Goal: Information Seeking & Learning: Learn about a topic

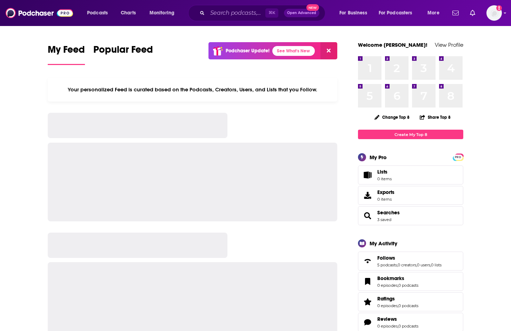
click at [253, 19] on div "⌘ K Open Advanced New" at bounding box center [256, 13] width 137 height 16
click at [251, 14] on input "Search podcasts, credits, & more..." at bounding box center [236, 12] width 58 height 11
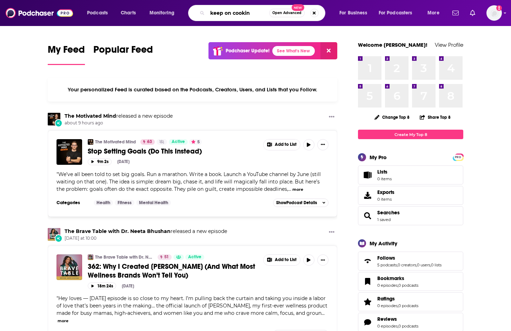
type input "keep on cookin"
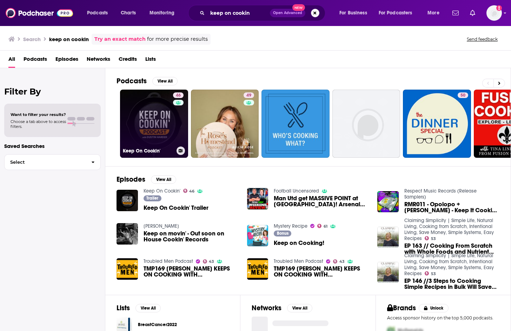
click at [168, 144] on link "46 Keep On Cookin'" at bounding box center [154, 123] width 68 height 68
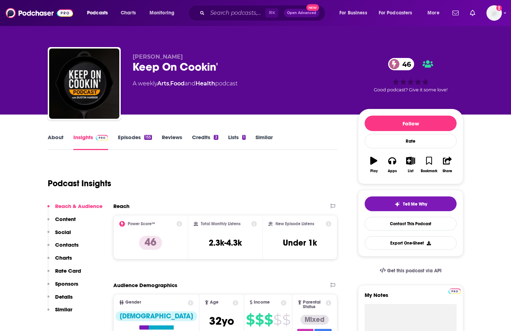
click at [179, 82] on link "Food" at bounding box center [177, 83] width 14 height 7
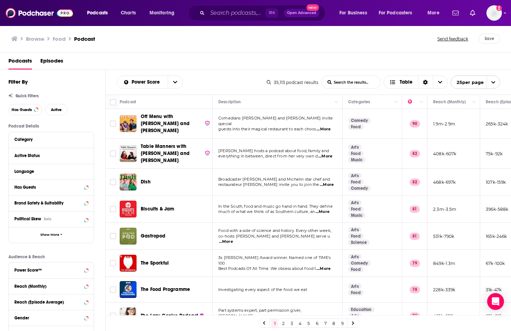
click at [39, 151] on div "Active Status" at bounding box center [51, 156] width 85 height 16
drag, startPoint x: 47, startPoint y: 152, endPoint x: 55, endPoint y: 155, distance: 8.7
click at [47, 152] on button "Active Status" at bounding box center [44, 155] width 60 height 9
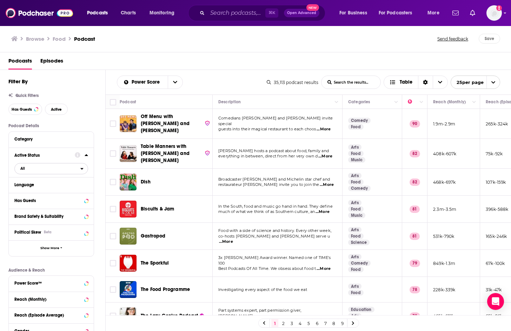
click at [38, 173] on span "All" at bounding box center [48, 168] width 66 height 9
click at [37, 193] on span "Active" at bounding box center [37, 191] width 38 height 4
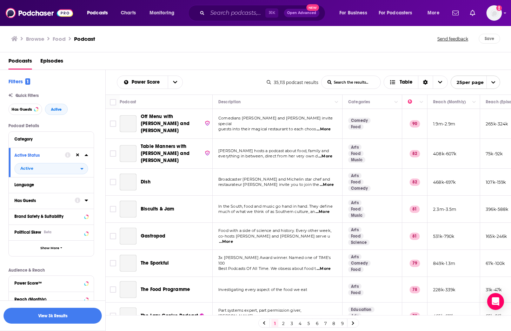
click at [53, 202] on div "Has Guests" at bounding box center [42, 200] width 56 height 5
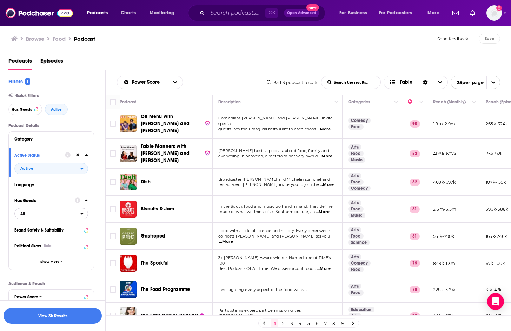
click at [49, 218] on span "All" at bounding box center [48, 213] width 66 height 9
click at [44, 235] on div "Has guests 5k" at bounding box center [53, 237] width 79 height 12
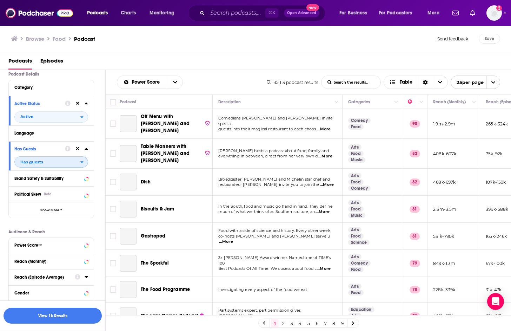
scroll to position [110, 0]
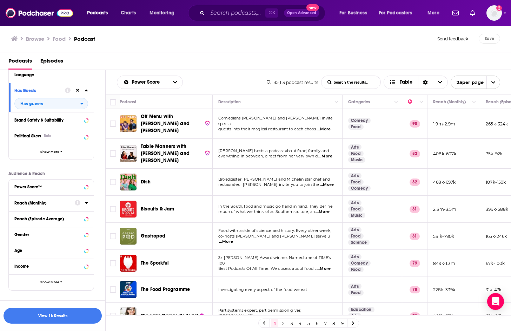
click at [84, 205] on div at bounding box center [81, 202] width 13 height 9
click at [82, 205] on div at bounding box center [81, 202] width 13 height 9
click at [39, 205] on div "Reach (Monthly)" at bounding box center [42, 202] width 56 height 5
drag, startPoint x: 34, startPoint y: 220, endPoint x: 38, endPoint y: 220, distance: 4.6
click at [34, 220] on input "number" at bounding box center [31, 215] width 35 height 11
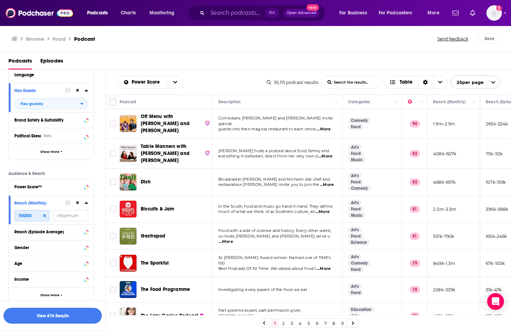
type input "10000"
click at [65, 318] on button "View 876 Results" at bounding box center [53, 315] width 98 height 16
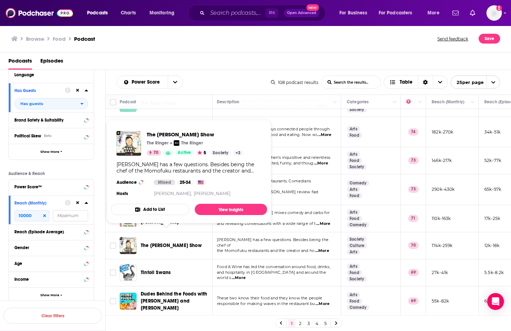
scroll to position [343, 1]
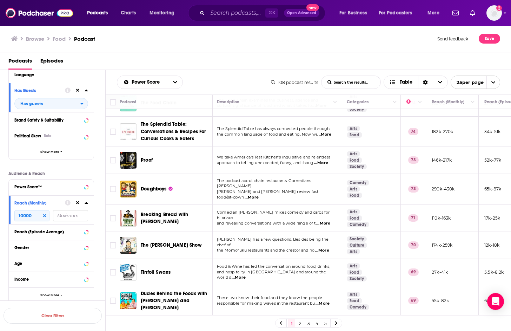
click at [329, 247] on span "...More" at bounding box center [322, 250] width 14 height 6
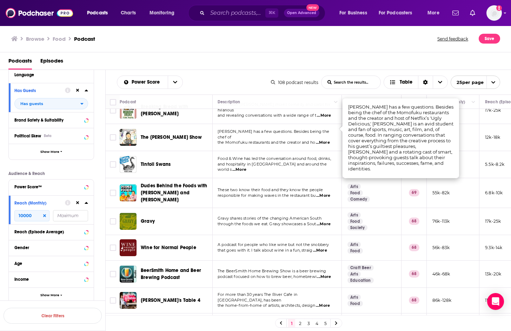
scroll to position [463, 1]
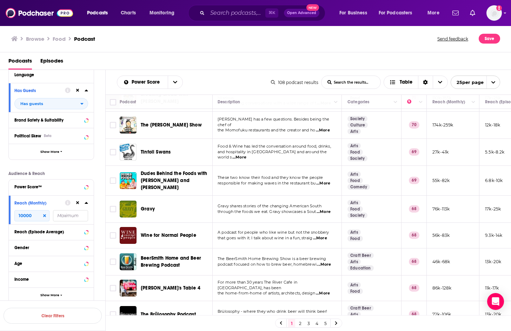
click at [300, 322] on link "2" at bounding box center [299, 323] width 7 height 8
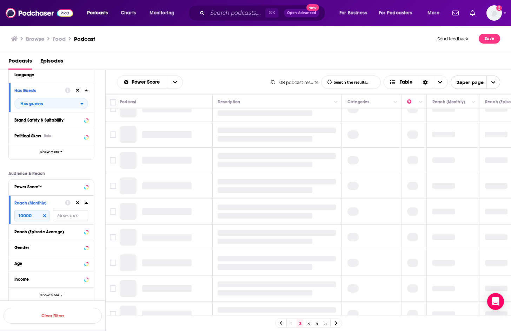
scroll to position [0, 1]
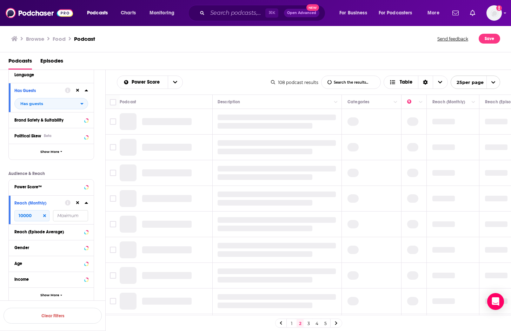
click at [495, 86] on span "open menu" at bounding box center [492, 82] width 13 height 13
click at [480, 120] on button "100 per page" at bounding box center [475, 117] width 49 height 11
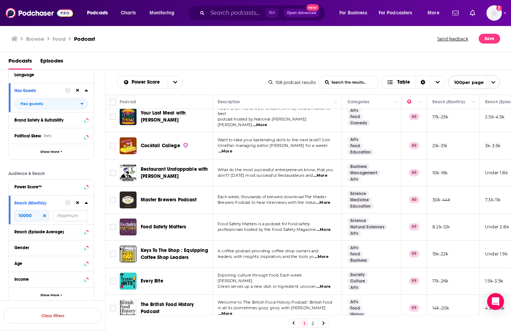
scroll to position [1468, 1]
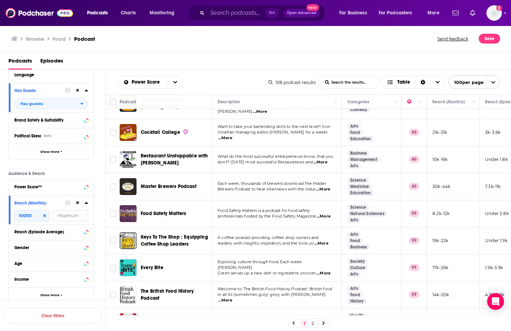
click at [329, 270] on span "...More" at bounding box center [323, 273] width 14 height 6
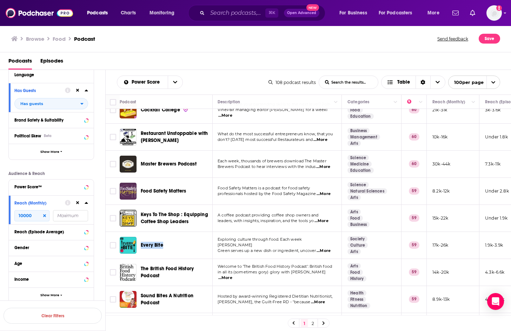
scroll to position [1499, 1]
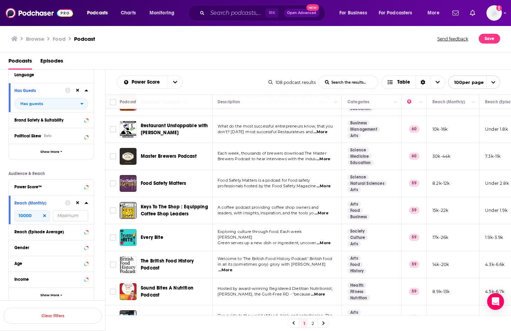
click at [325, 291] on span "...More" at bounding box center [318, 294] width 14 height 6
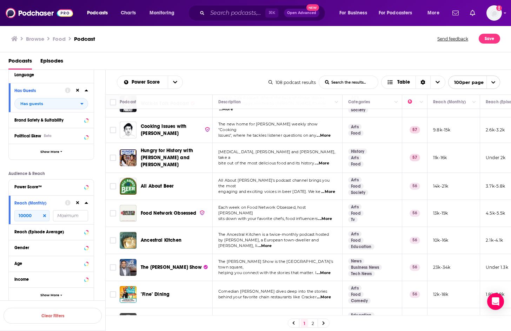
scroll to position [2144, 0]
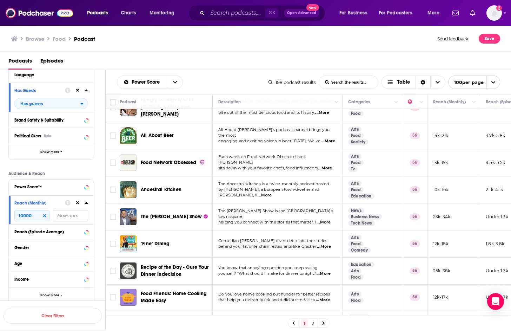
click at [325, 297] on span "...More" at bounding box center [323, 300] width 14 height 6
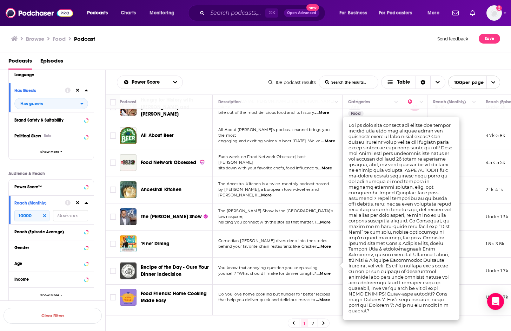
click at [325, 297] on span "...More" at bounding box center [323, 300] width 14 height 6
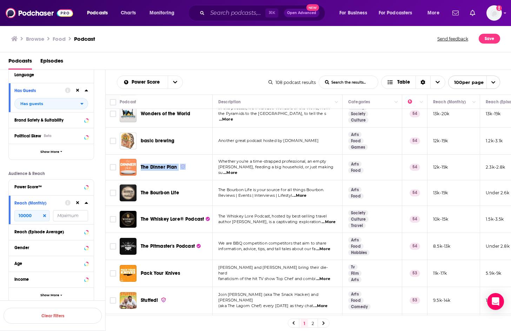
scroll to position [2476, 0]
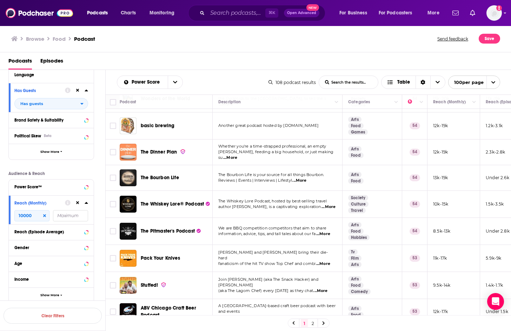
click at [325, 288] on span "...More" at bounding box center [320, 291] width 14 height 6
click at [314, 323] on link "2" at bounding box center [312, 323] width 7 height 8
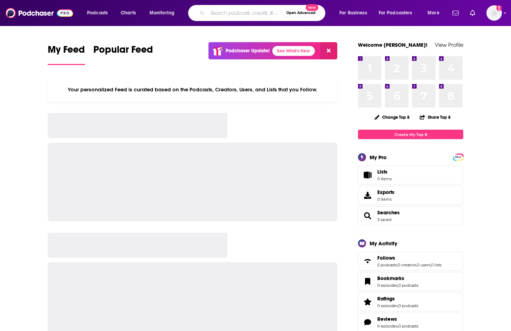
click at [225, 9] on input "Search podcasts, credits, & more..." at bounding box center [245, 12] width 76 height 11
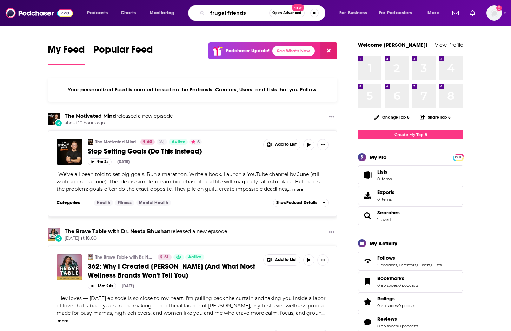
type input "frugal friends"
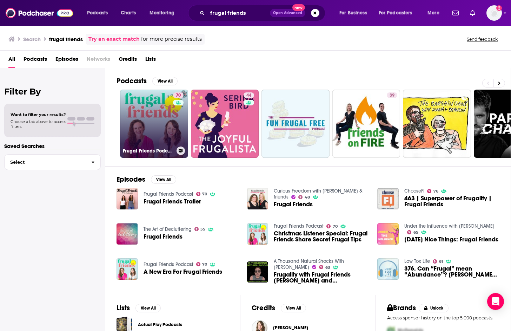
click at [162, 98] on link "70 Frugal Friends Podcast" at bounding box center [154, 123] width 68 height 68
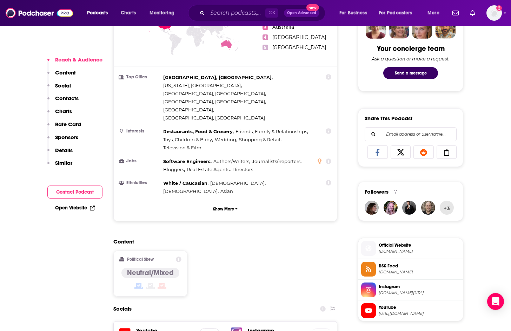
scroll to position [503, 0]
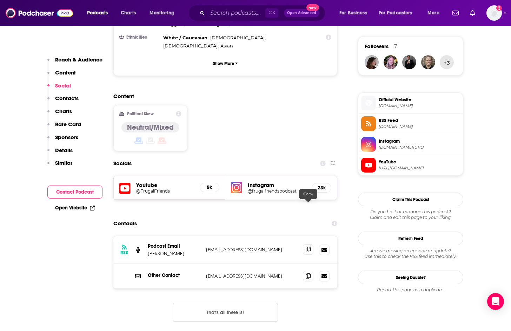
click at [311, 244] on span at bounding box center [308, 249] width 11 height 11
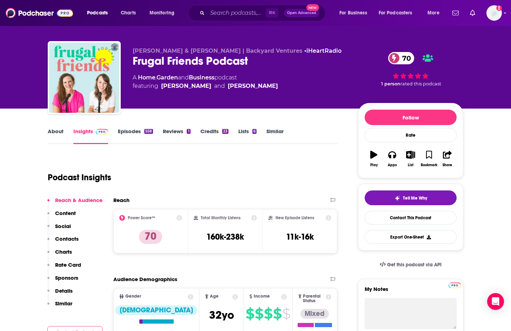
scroll to position [0, 0]
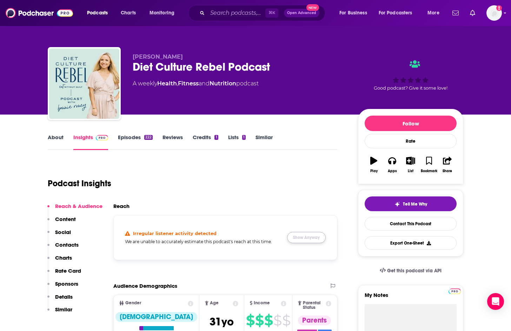
click at [322, 238] on button "Show Anyway" at bounding box center [306, 237] width 39 height 11
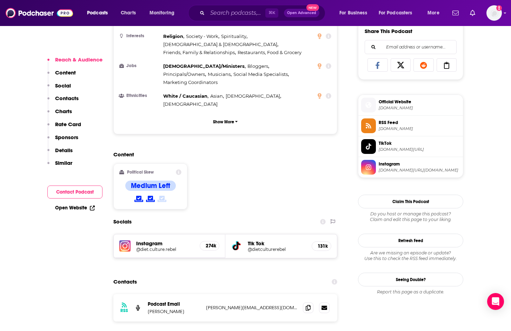
scroll to position [508, 0]
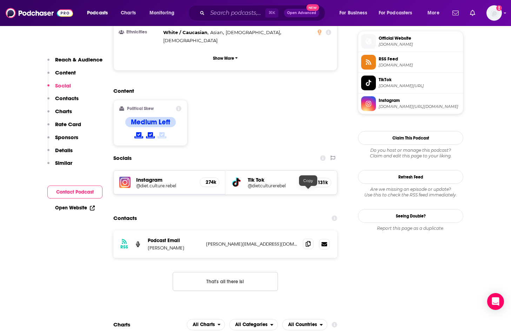
click at [305, 238] on span at bounding box center [308, 243] width 11 height 11
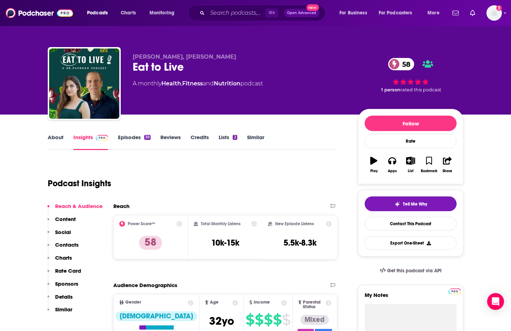
click at [59, 138] on link "About" at bounding box center [56, 142] width 16 height 16
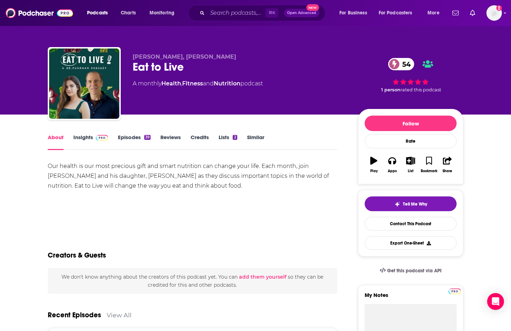
click at [75, 139] on link "Insights" at bounding box center [90, 142] width 35 height 16
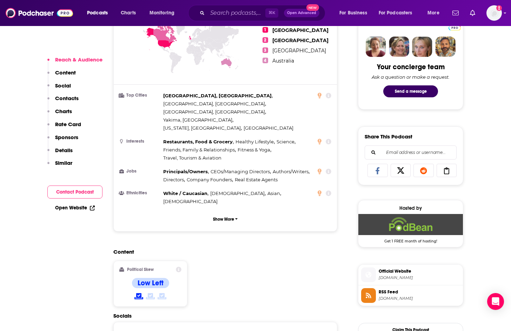
scroll to position [508, 0]
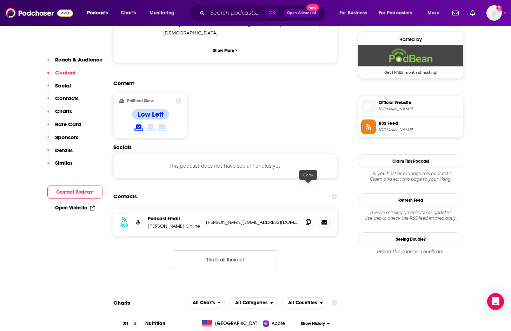
click at [309, 219] on icon at bounding box center [308, 222] width 5 height 6
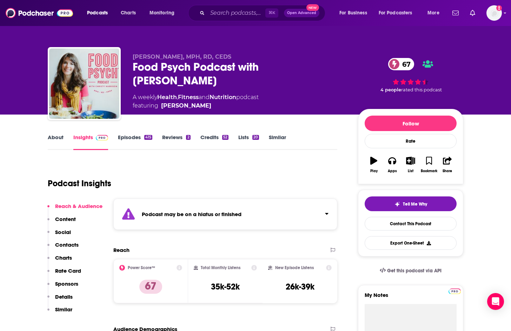
click at [130, 139] on link "Episodes 415" at bounding box center [135, 142] width 34 height 16
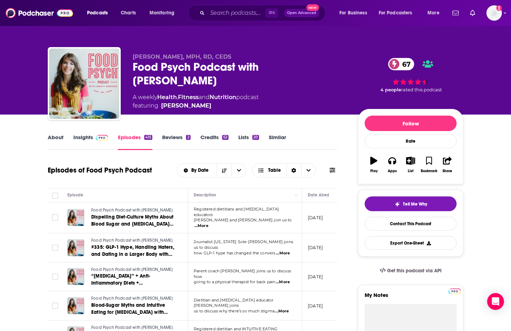
click at [92, 139] on link "Insights" at bounding box center [90, 142] width 35 height 16
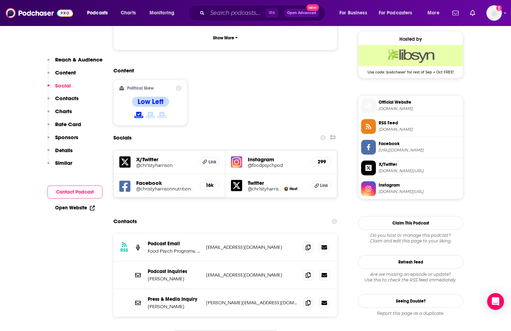
scroll to position [594, 0]
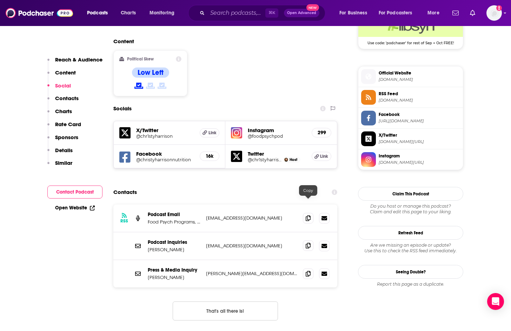
click at [309, 240] on span at bounding box center [308, 245] width 11 height 11
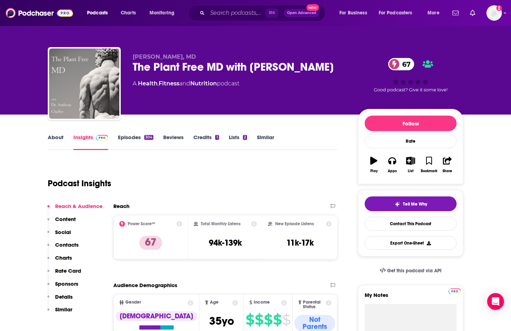
click at [58, 139] on link "About" at bounding box center [56, 142] width 16 height 16
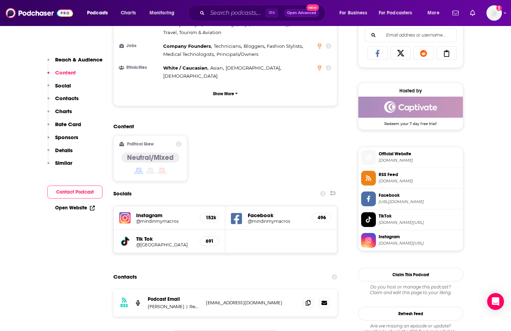
scroll to position [457, 0]
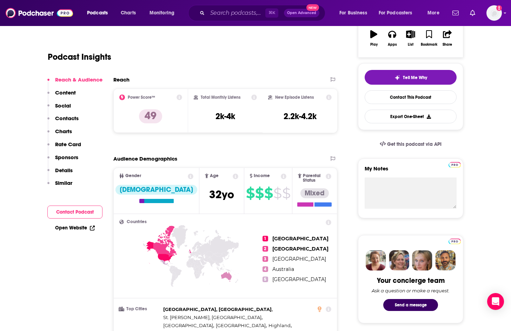
scroll to position [129, 0]
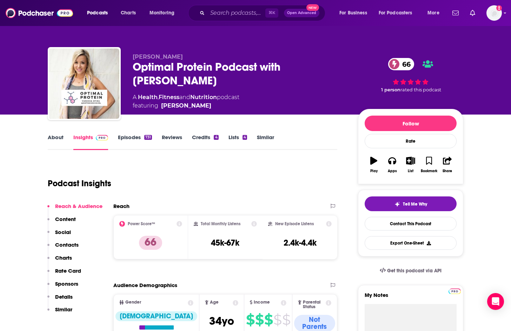
click at [137, 138] on link "Episodes 731" at bounding box center [135, 142] width 34 height 16
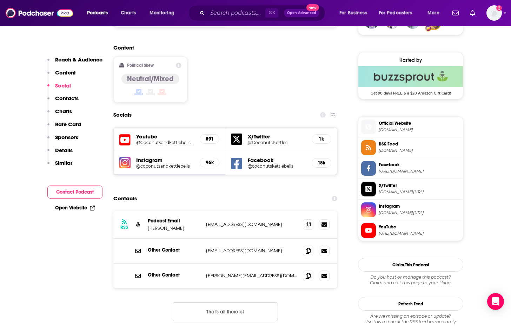
scroll to position [544, 0]
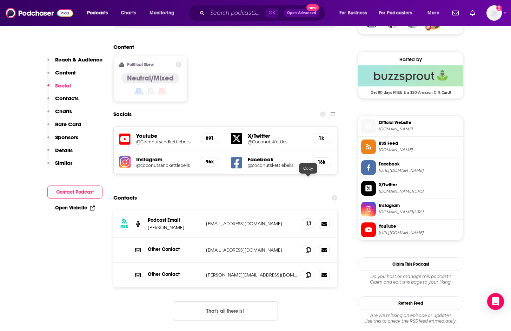
click at [308, 220] on icon at bounding box center [308, 223] width 5 height 6
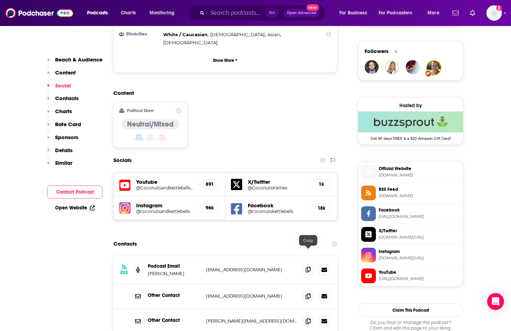
scroll to position [496, 0]
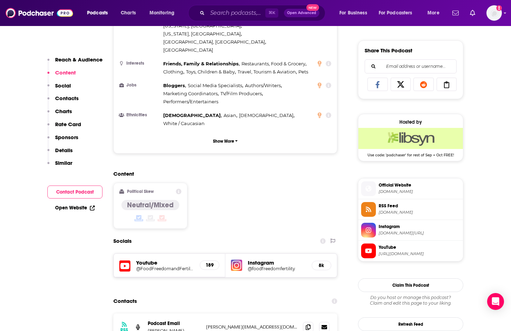
scroll to position [431, 0]
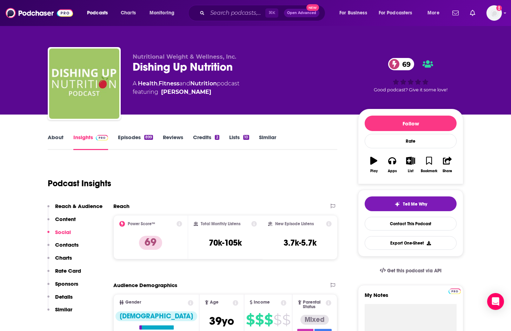
click at [57, 137] on link "About" at bounding box center [56, 142] width 16 height 16
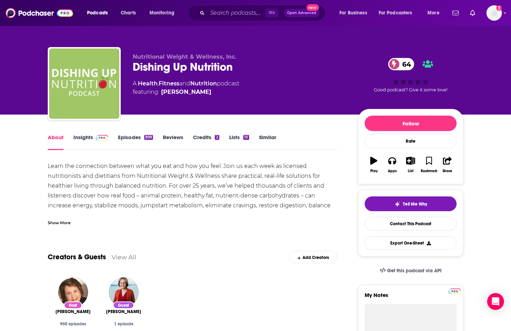
click at [64, 223] on div "Show More" at bounding box center [59, 222] width 23 height 7
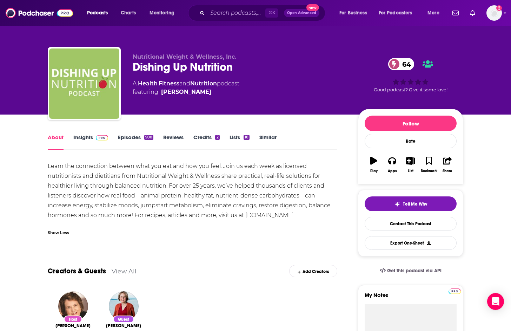
click at [132, 138] on link "Episodes 900" at bounding box center [135, 142] width 35 height 16
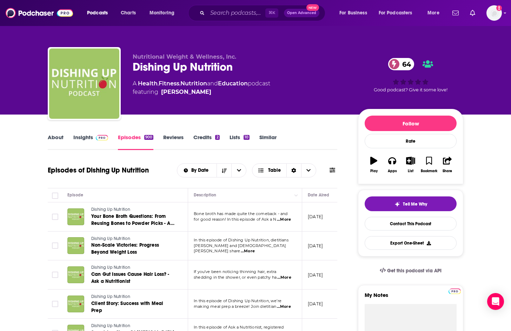
click at [284, 219] on span "...More" at bounding box center [284, 219] width 14 height 6
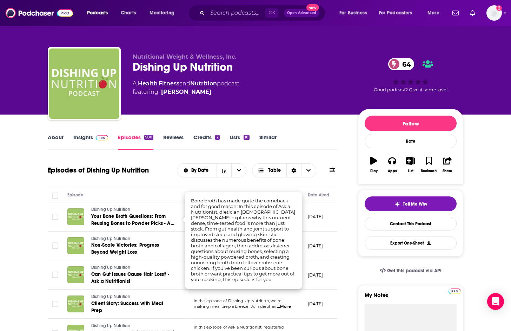
click at [162, 199] on div "Episode" at bounding box center [124, 195] width 115 height 8
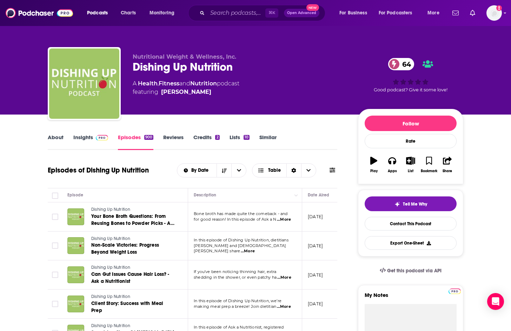
click at [81, 139] on link "Insights" at bounding box center [90, 142] width 35 height 16
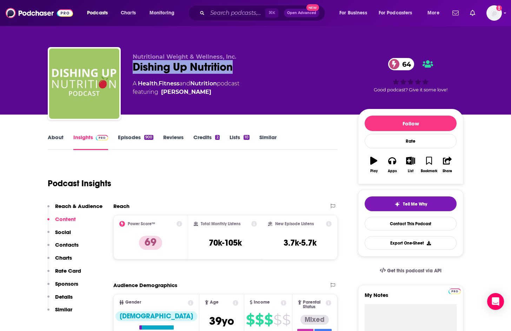
drag, startPoint x: 133, startPoint y: 66, endPoint x: 239, endPoint y: 67, distance: 106.0
click at [239, 67] on div "Dishing Up Nutrition 64" at bounding box center [240, 67] width 214 height 14
copy h2 "Dishing Up Nutrition"
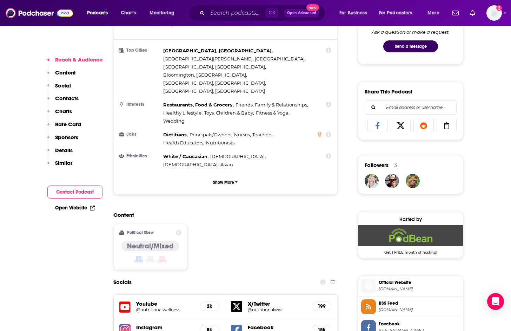
scroll to position [487, 0]
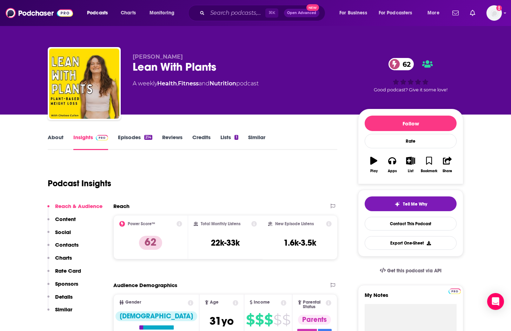
click at [55, 137] on link "About" at bounding box center [56, 142] width 16 height 16
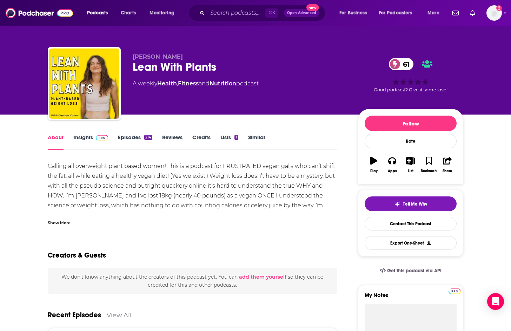
click at [89, 135] on link "Insights" at bounding box center [90, 142] width 35 height 16
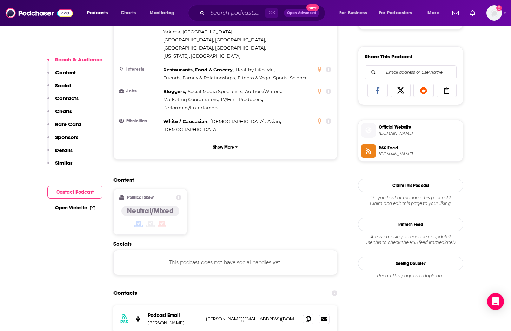
scroll to position [574, 0]
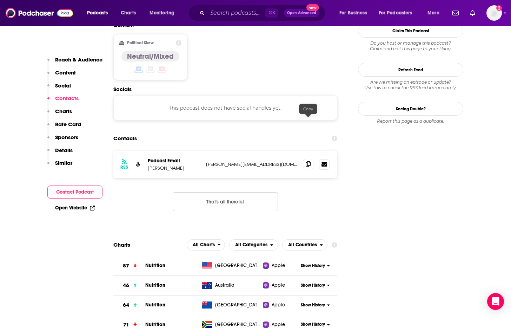
click at [310, 161] on icon at bounding box center [308, 164] width 5 height 6
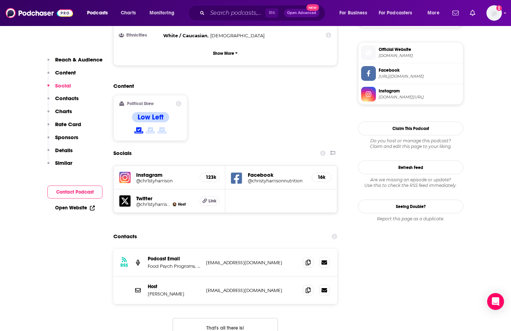
scroll to position [496, 0]
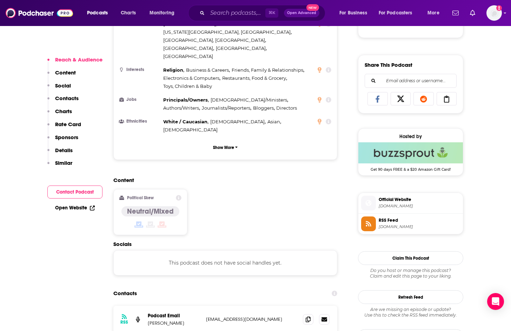
scroll to position [412, 0]
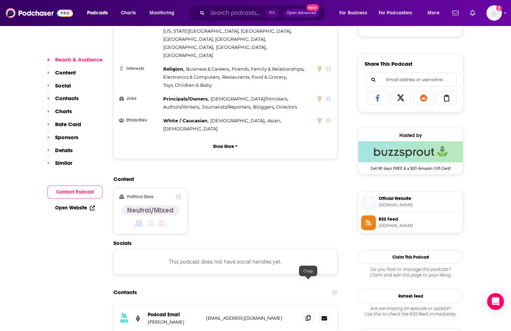
click at [306, 315] on icon at bounding box center [308, 318] width 5 height 6
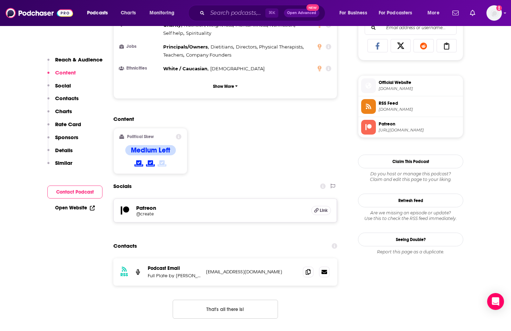
scroll to position [467, 0]
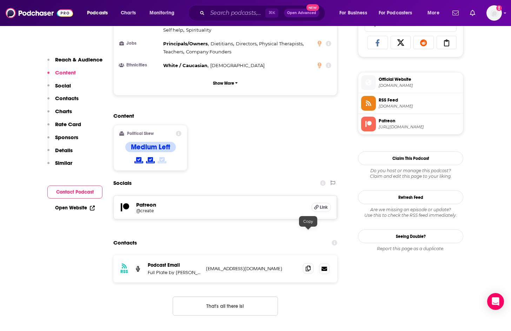
click at [307, 265] on icon at bounding box center [308, 268] width 5 height 6
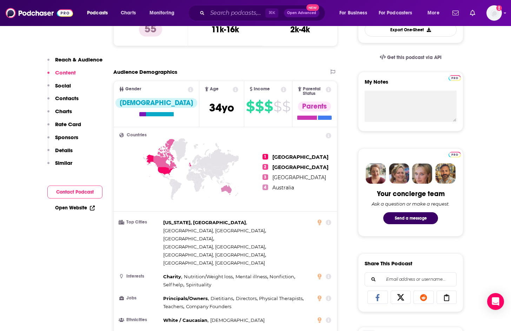
scroll to position [0, 0]
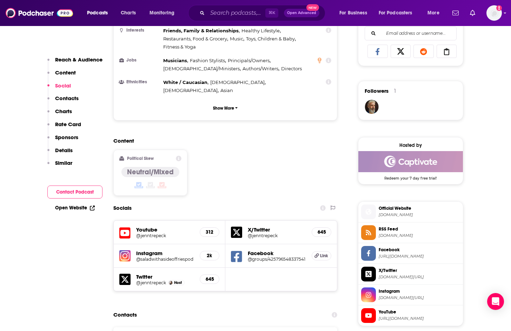
scroll to position [548, 0]
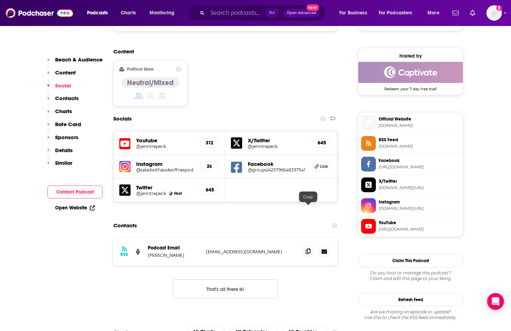
click at [307, 248] on icon at bounding box center [308, 251] width 5 height 6
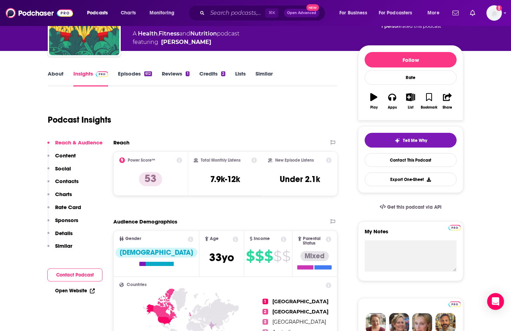
scroll to position [0, 0]
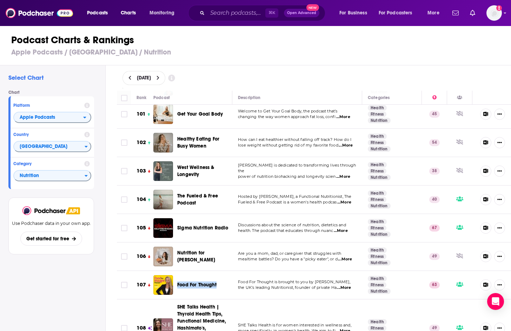
scroll to position [3034, 0]
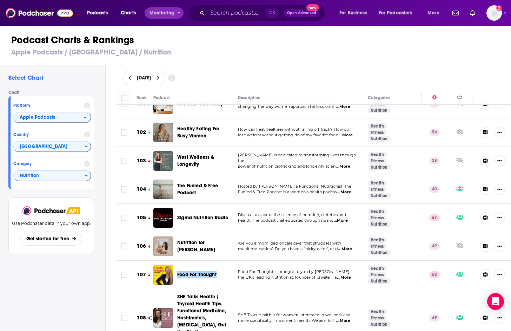
drag, startPoint x: 207, startPoint y: 242, endPoint x: 153, endPoint y: 8, distance: 240.9
click at [0, 0] on div "Podcasts Charts Monitoring ⌘ K Open Advanced New For Business For Podcasters Mo…" at bounding box center [255, 165] width 511 height 331
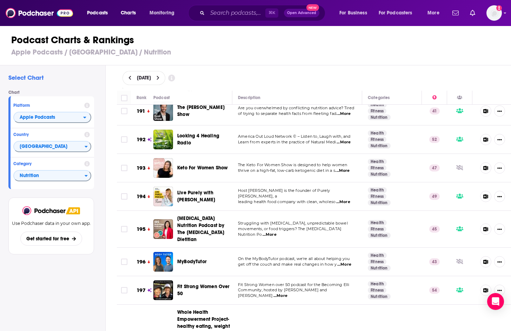
scroll to position [6051, 0]
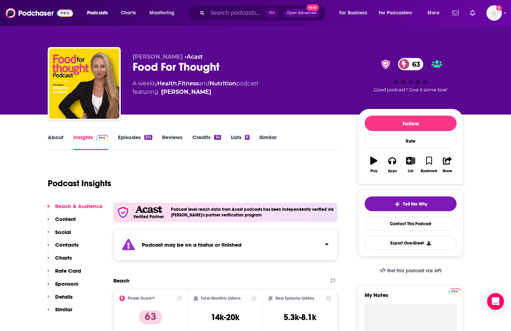
click at [134, 138] on link "Episodes 214" at bounding box center [135, 142] width 34 height 16
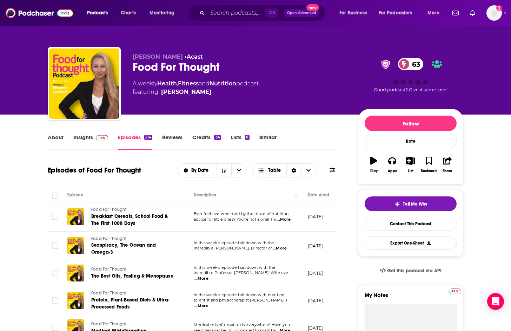
click at [167, 56] on span "[PERSON_NAME]" at bounding box center [158, 56] width 50 height 7
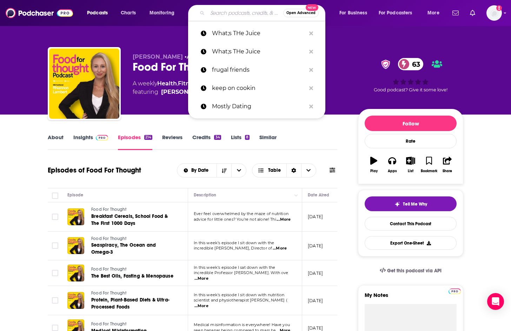
click at [227, 12] on input "Search podcasts, credits, & more..." at bounding box center [245, 12] width 76 height 11
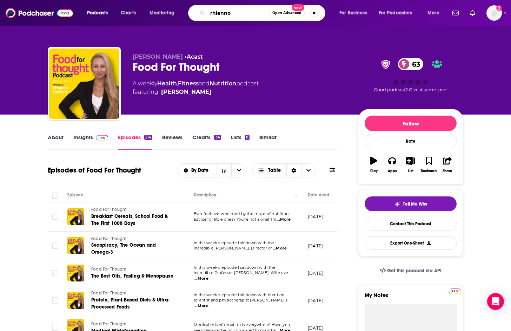
type input "rhiannon"
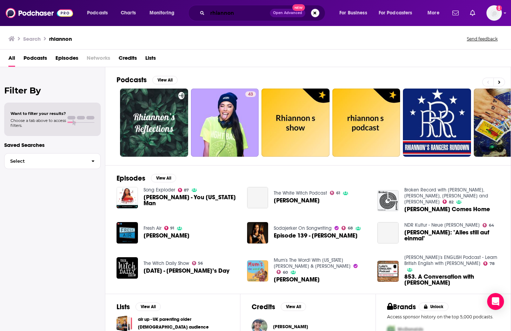
click at [264, 11] on input "rhiannon" at bounding box center [238, 12] width 62 height 11
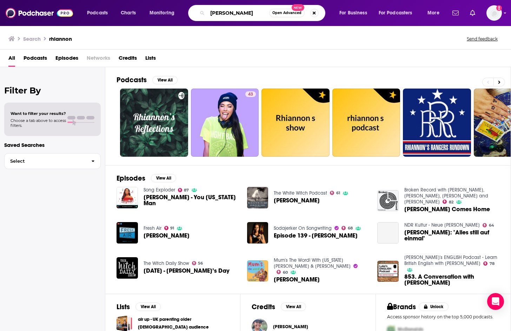
type input "[PERSON_NAME]"
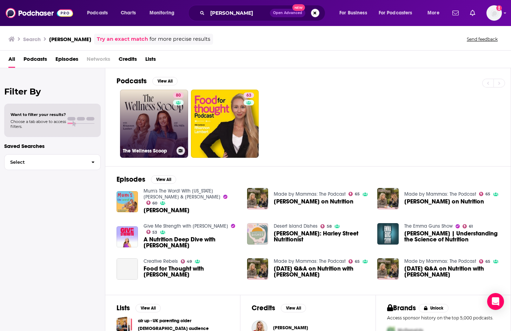
click at [155, 109] on link "80 The Wellness Scoop" at bounding box center [154, 123] width 68 height 68
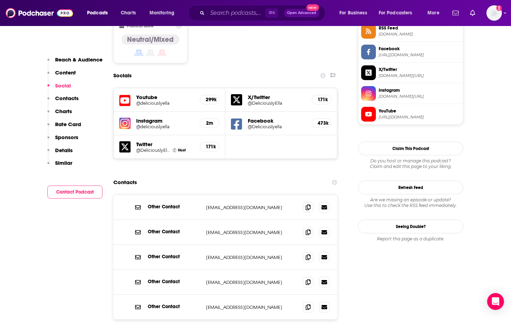
scroll to position [580, 0]
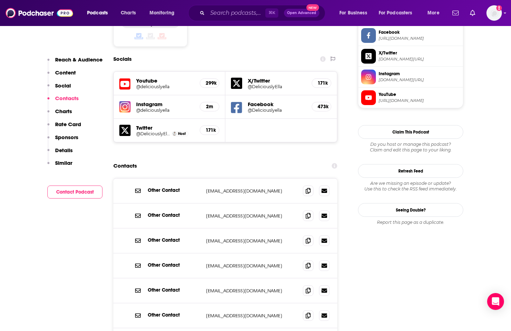
scroll to position [594, 0]
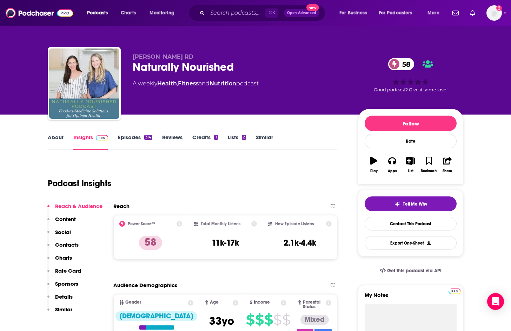
click at [53, 138] on link "About" at bounding box center [56, 142] width 16 height 16
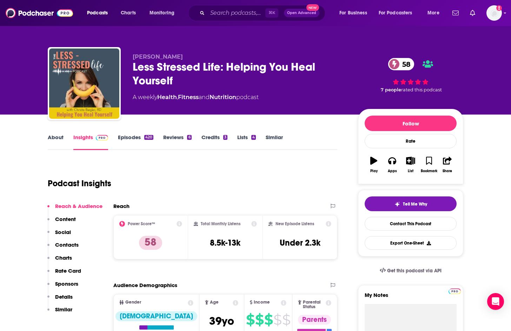
click at [56, 138] on link "About" at bounding box center [56, 142] width 16 height 16
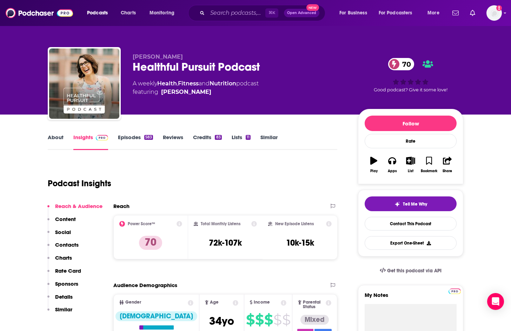
click at [52, 136] on link "About" at bounding box center [56, 142] width 16 height 16
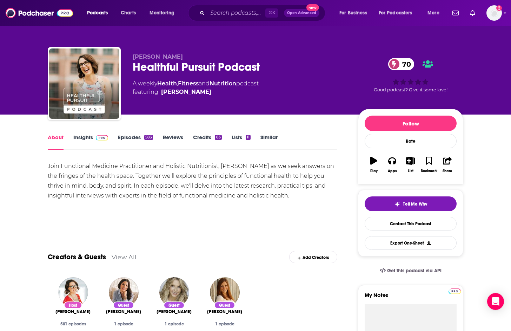
click at [86, 135] on link "Insights" at bounding box center [90, 142] width 35 height 16
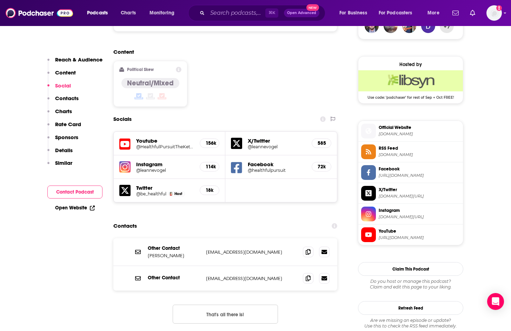
scroll to position [546, 0]
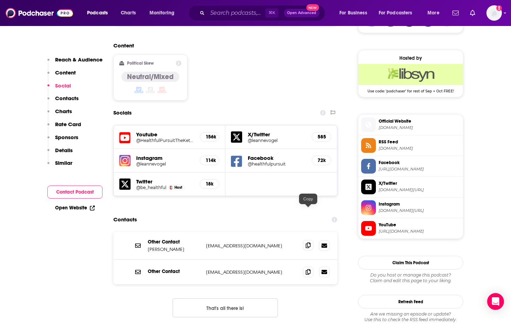
click at [309, 240] on span at bounding box center [308, 245] width 11 height 11
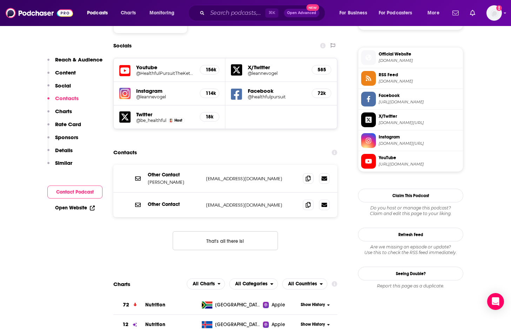
scroll to position [692, 0]
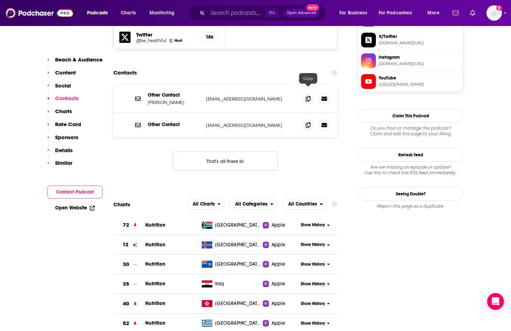
drag, startPoint x: 310, startPoint y: 94, endPoint x: 349, endPoint y: 105, distance: 40.8
click at [310, 120] on span at bounding box center [308, 125] width 11 height 11
drag, startPoint x: 503, startPoint y: 128, endPoint x: 510, endPoint y: 128, distance: 6.7
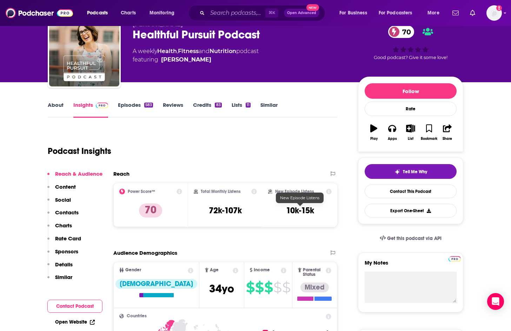
scroll to position [0, 0]
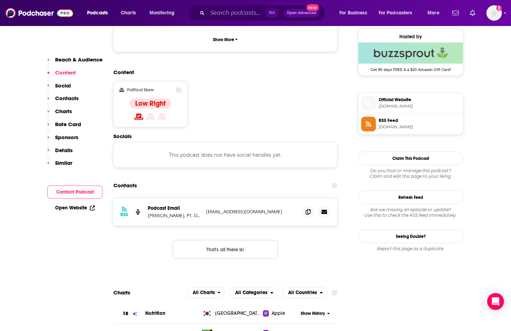
scroll to position [511, 0]
click at [310, 206] on span at bounding box center [308, 211] width 11 height 11
drag, startPoint x: 310, startPoint y: 177, endPoint x: 218, endPoint y: 182, distance: 92.1
click at [309, 209] on icon at bounding box center [308, 212] width 5 height 6
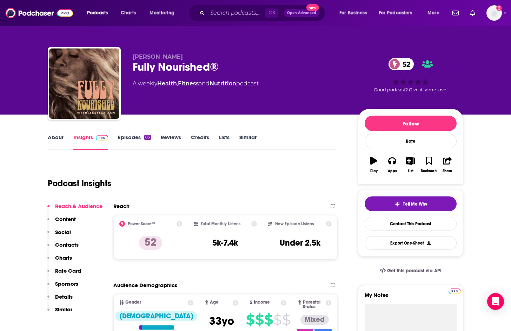
click at [54, 133] on div "About Insights Episodes 83 Reviews Credits Lists Similar" at bounding box center [192, 141] width 289 height 17
click at [57, 136] on link "About" at bounding box center [56, 142] width 16 height 16
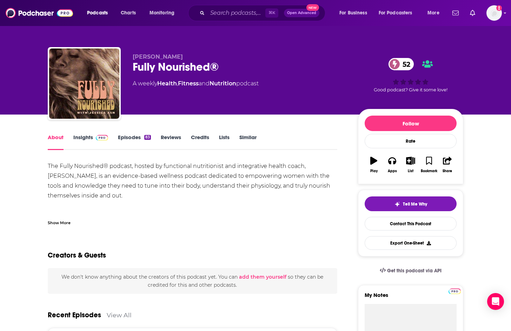
click at [89, 138] on link "Insights" at bounding box center [90, 142] width 35 height 16
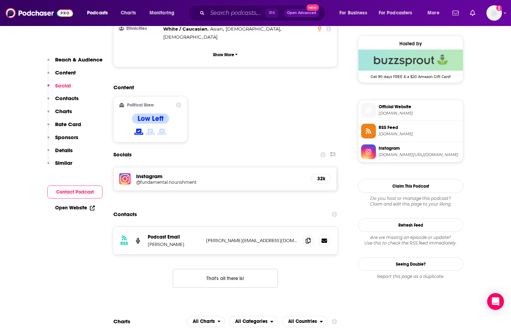
scroll to position [507, 0]
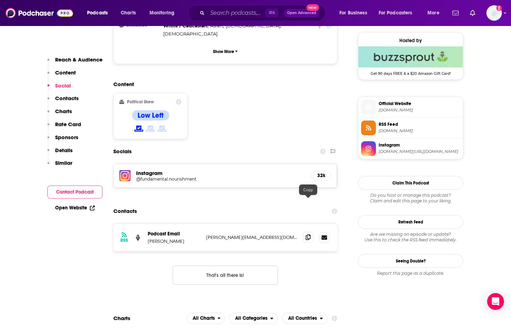
click at [307, 234] on icon at bounding box center [308, 237] width 5 height 6
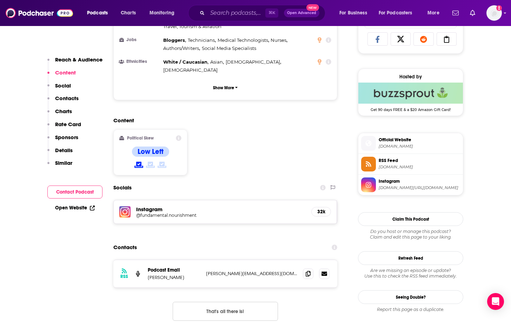
scroll to position [474, 0]
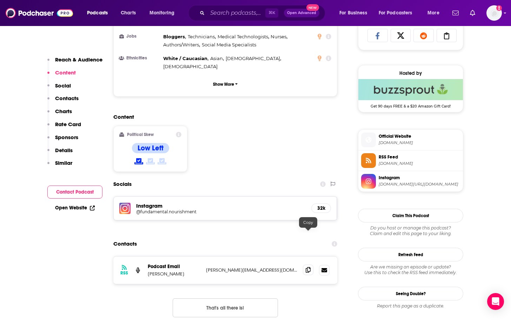
click at [308, 267] on icon at bounding box center [308, 270] width 5 height 6
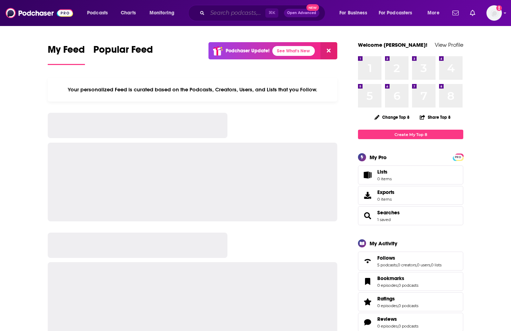
click at [220, 11] on input "Search podcasts, credits, & more..." at bounding box center [236, 12] width 58 height 11
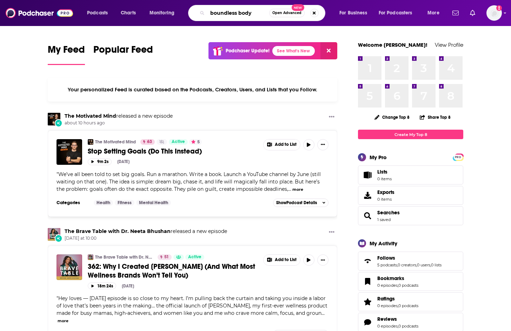
type input "boundless body"
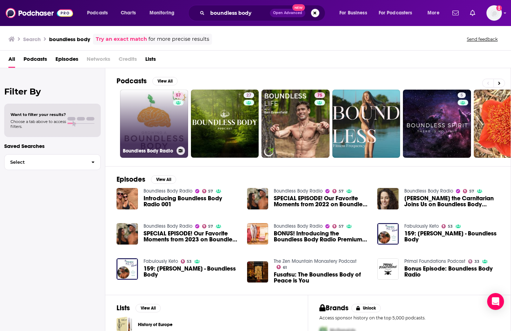
click at [159, 117] on link "57 Boundless Body Radio" at bounding box center [154, 123] width 68 height 68
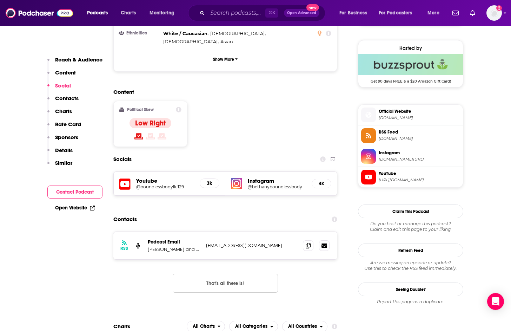
scroll to position [512, 0]
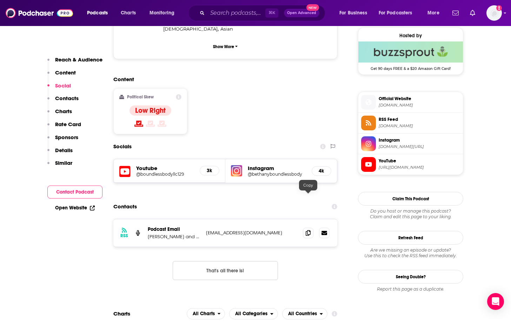
drag, startPoint x: 309, startPoint y: 198, endPoint x: 286, endPoint y: 199, distance: 22.5
click at [309, 230] on icon at bounding box center [308, 233] width 5 height 6
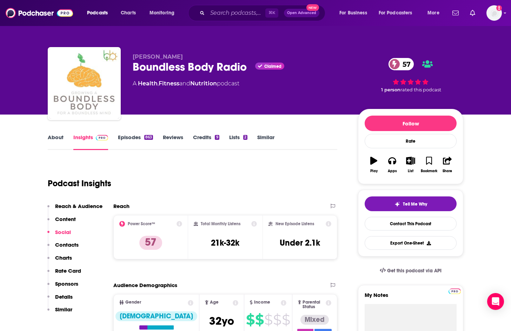
scroll to position [2, 0]
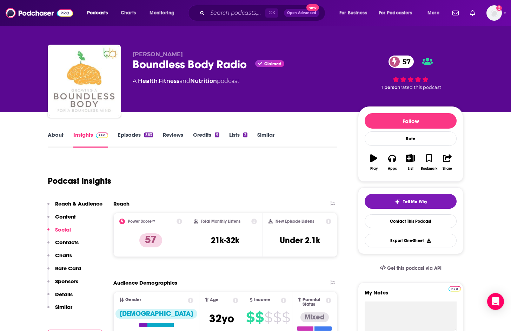
click at [58, 133] on link "About" at bounding box center [56, 139] width 16 height 16
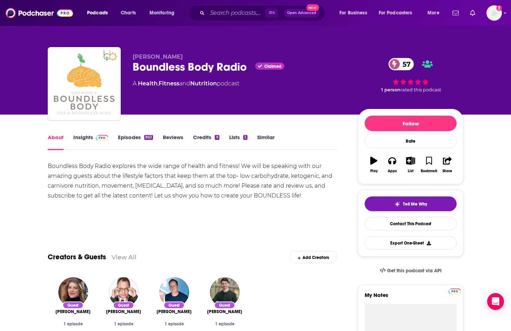
click at [100, 136] on img at bounding box center [102, 138] width 12 height 6
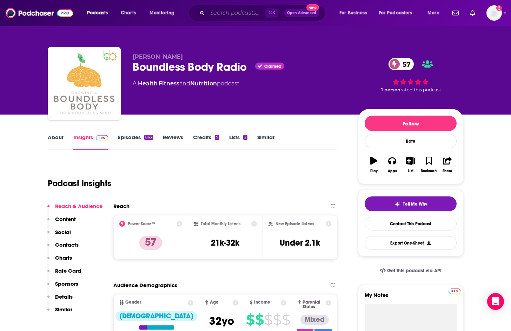
click at [238, 10] on input "Search podcasts, credits, & more..." at bounding box center [236, 12] width 58 height 11
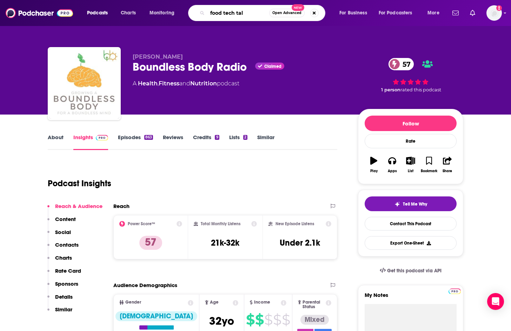
type input "food tech talk"
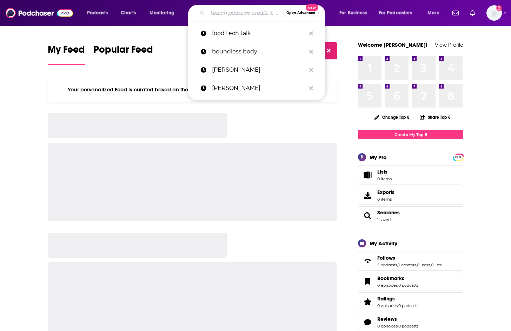
click at [234, 13] on input "Search podcasts, credits, & more..." at bounding box center [245, 12] width 76 height 11
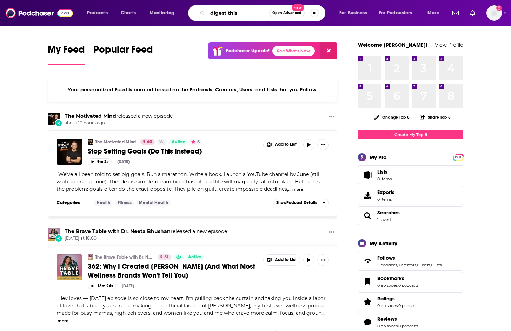
type input "digest this"
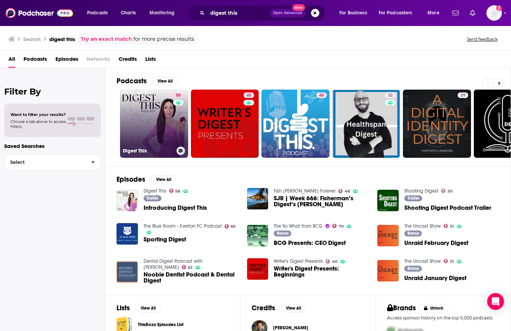
click at [162, 119] on link "58 Digest This" at bounding box center [154, 123] width 68 height 68
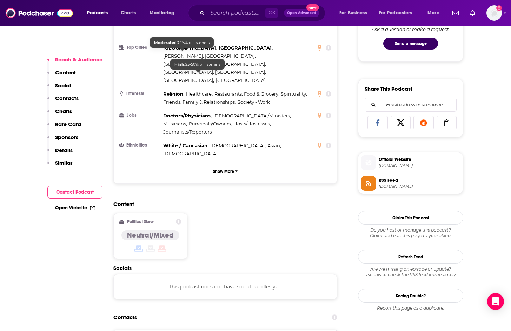
scroll to position [457, 0]
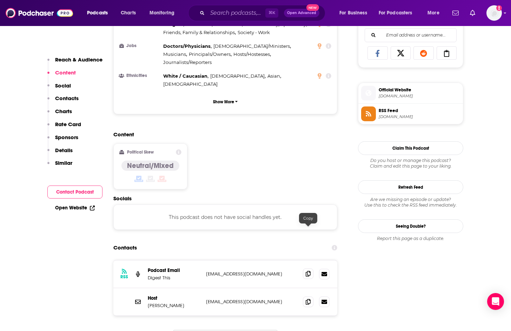
click at [310, 271] on icon at bounding box center [308, 274] width 5 height 6
drag, startPoint x: 307, startPoint y: 261, endPoint x: 307, endPoint y: 254, distance: 7.8
click at [307, 296] on span at bounding box center [308, 301] width 11 height 11
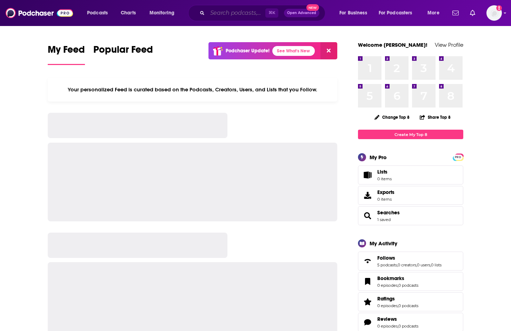
click at [240, 13] on input "Search podcasts, credits, & more..." at bounding box center [236, 12] width 58 height 11
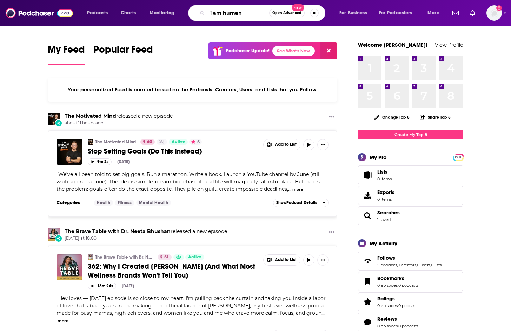
type input "i am human"
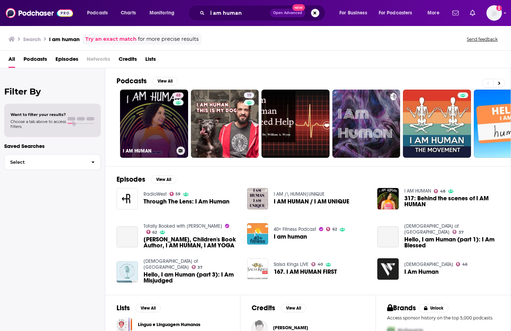
click at [166, 123] on link "48 I AM HUMAN" at bounding box center [154, 123] width 68 height 68
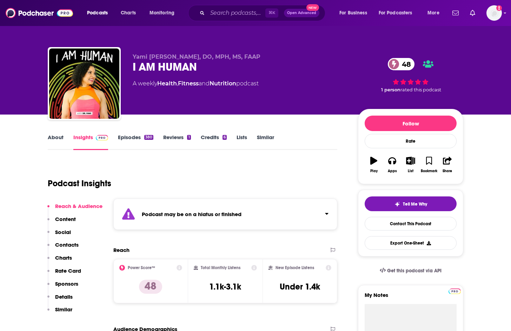
click at [135, 136] on link "Episodes 380" at bounding box center [135, 142] width 35 height 16
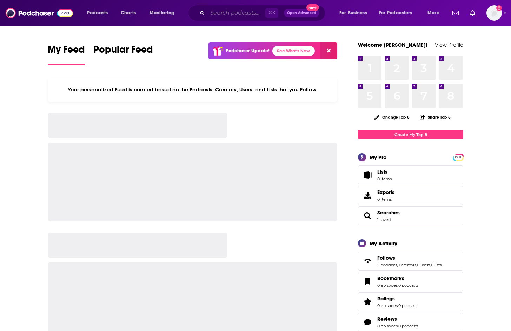
click at [222, 13] on input "Search podcasts, credits, & more..." at bounding box center [236, 12] width 58 height 11
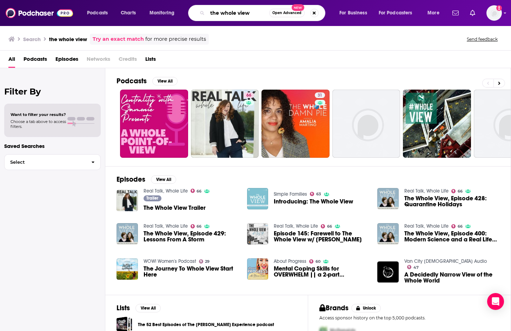
click at [251, 11] on input "the whole view" at bounding box center [238, 12] width 62 height 11
type input "the whole view with stacy toth"
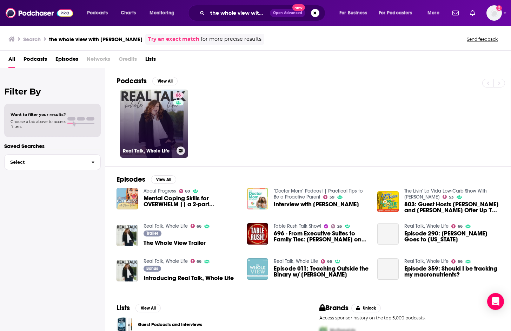
click at [136, 130] on link "66 Real Talk, Whole Life" at bounding box center [154, 123] width 68 height 68
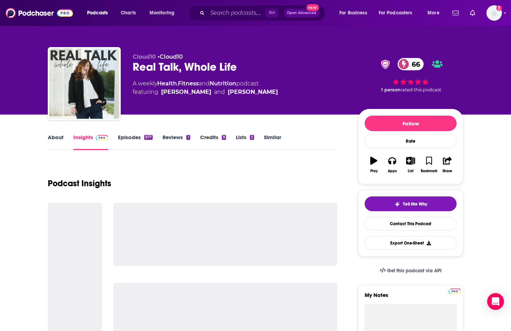
click at [52, 140] on link "About" at bounding box center [56, 142] width 16 height 16
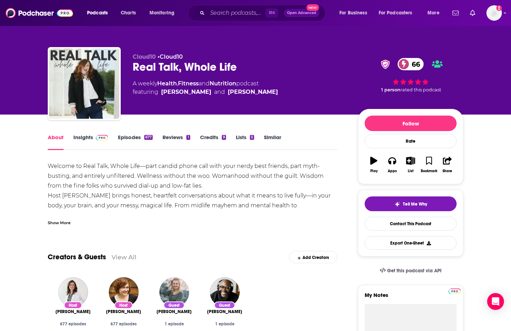
click at [62, 219] on div "Show More" at bounding box center [59, 222] width 23 height 7
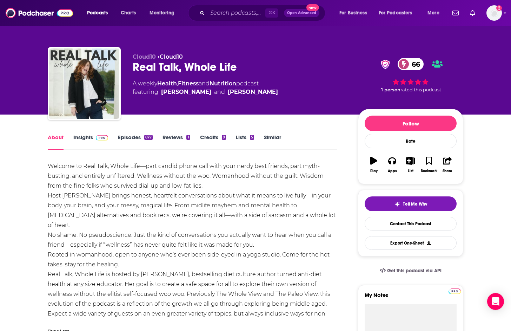
click at [87, 140] on link "Insights" at bounding box center [90, 142] width 35 height 16
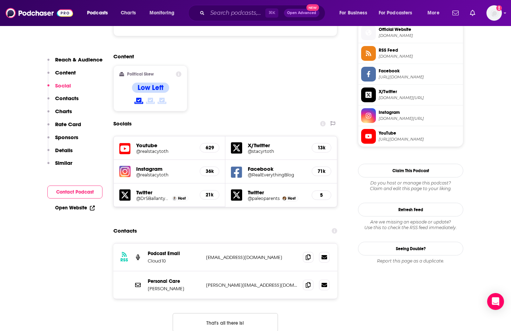
scroll to position [575, 0]
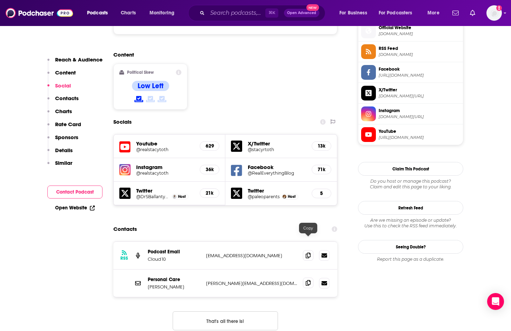
click at [306, 280] on icon at bounding box center [308, 283] width 5 height 6
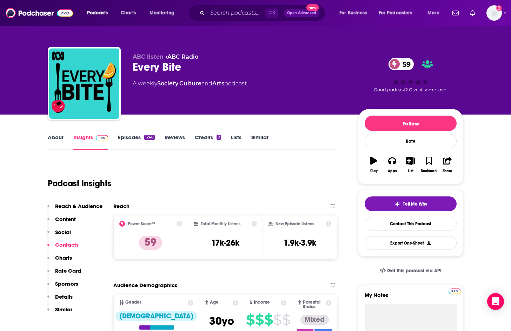
click at [57, 138] on link "About" at bounding box center [56, 142] width 16 height 16
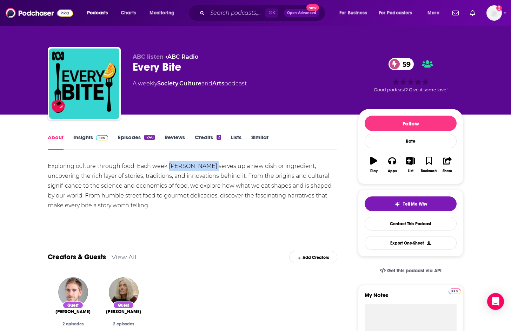
drag, startPoint x: 168, startPoint y: 166, endPoint x: 208, endPoint y: 165, distance: 39.3
click at [211, 165] on div "Exploring culture through food. Each week Jonathan Green serves up a new dish o…" at bounding box center [192, 185] width 289 height 49
copy div "Jonathan Green"
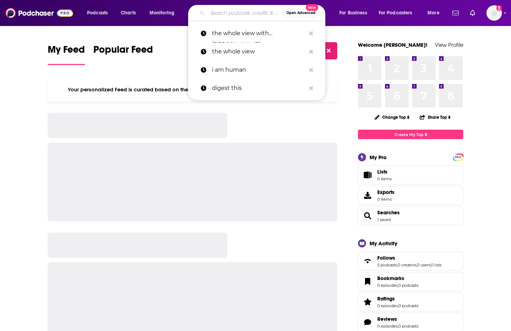
click at [226, 12] on input "Search podcasts, credits, & more..." at bounding box center [245, 12] width 76 height 11
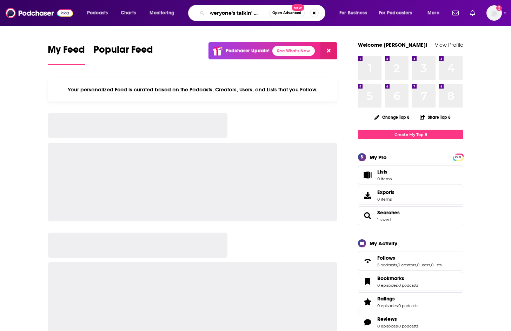
scroll to position [0, 8]
type input "everyone's talkin' money"
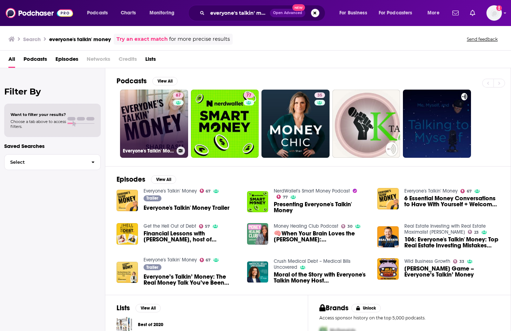
click at [175, 119] on div "67" at bounding box center [179, 119] width 12 height 54
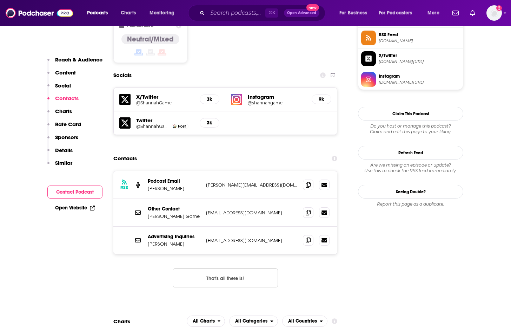
scroll to position [589, 0]
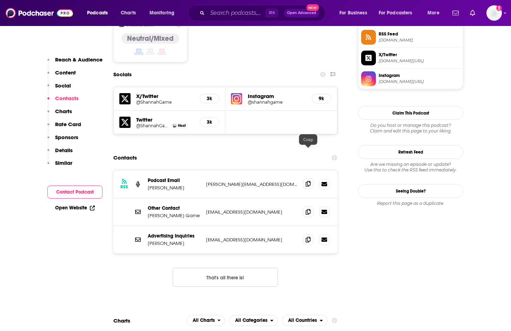
click at [312, 178] on span at bounding box center [308, 183] width 11 height 11
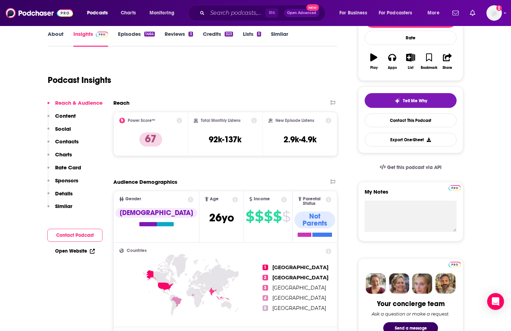
scroll to position [0, 0]
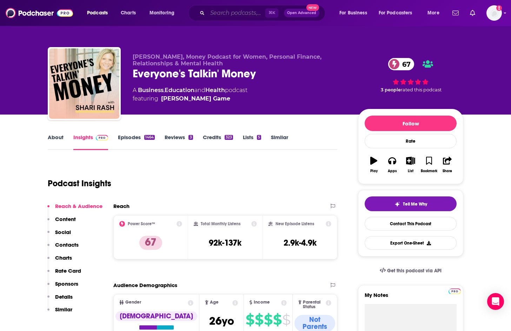
click at [213, 12] on input "Search podcasts, credits, & more..." at bounding box center [236, 12] width 58 height 11
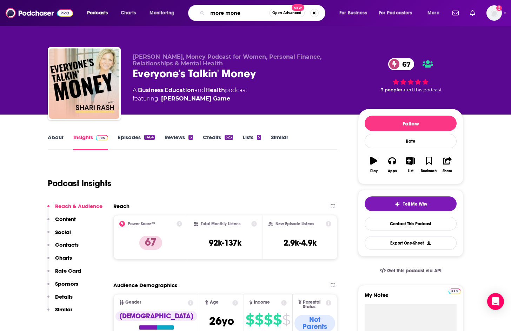
type input "more money"
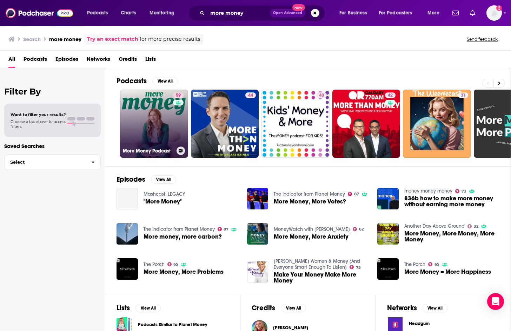
click at [181, 125] on div "59" at bounding box center [179, 119] width 12 height 54
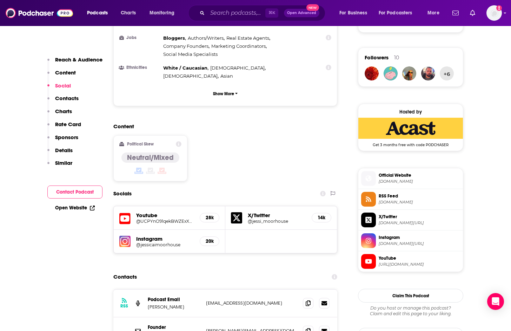
scroll to position [609, 0]
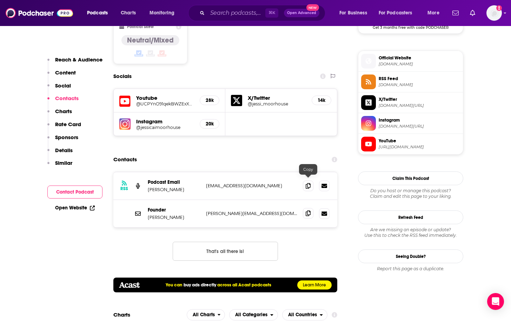
click at [307, 210] on icon at bounding box center [308, 213] width 5 height 6
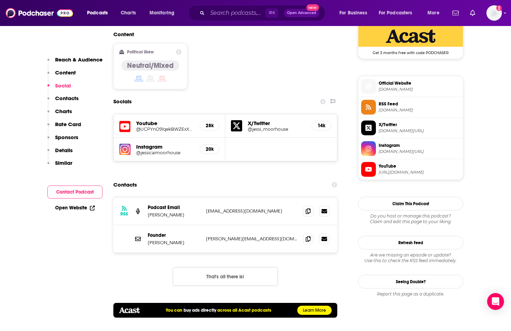
scroll to position [591, 0]
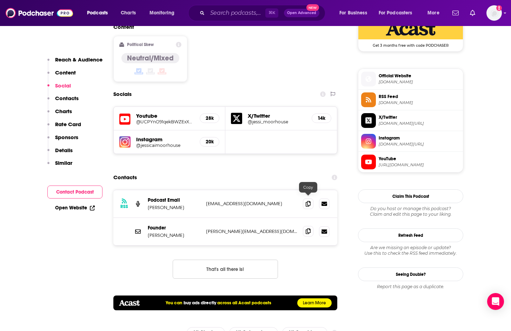
click at [305, 226] on span at bounding box center [308, 231] width 11 height 11
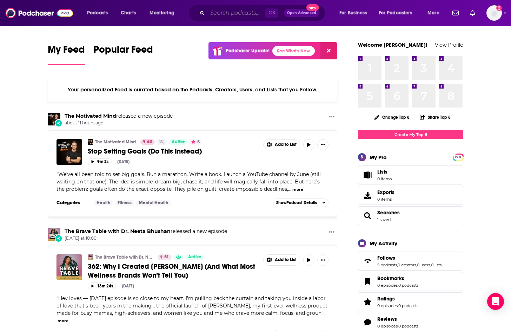
click at [233, 17] on input "Search podcasts, credits, & more..." at bounding box center [236, 12] width 58 height 11
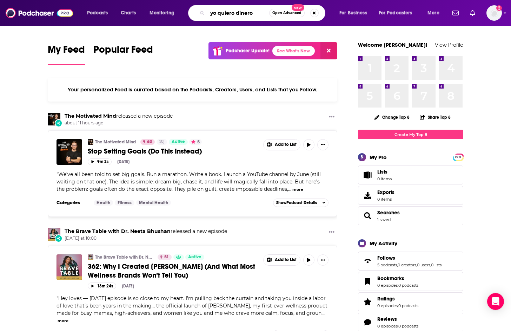
type input "yo quiero dinero"
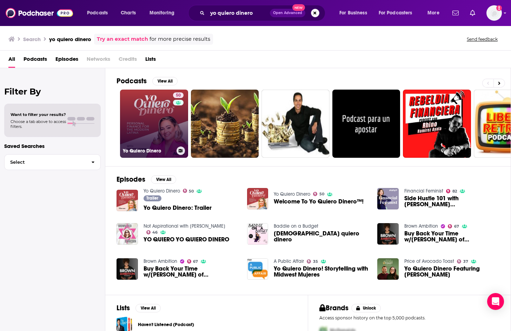
click at [136, 119] on link "[DEMOGRAPHIC_DATA] Quiero Dinero" at bounding box center [154, 123] width 68 height 68
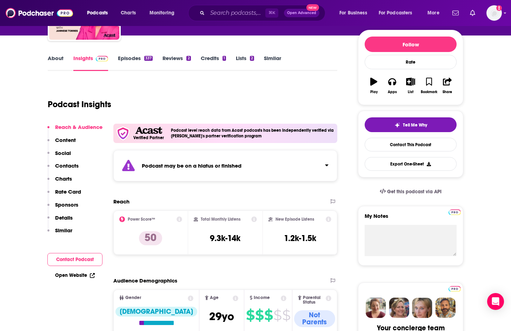
scroll to position [82, 0]
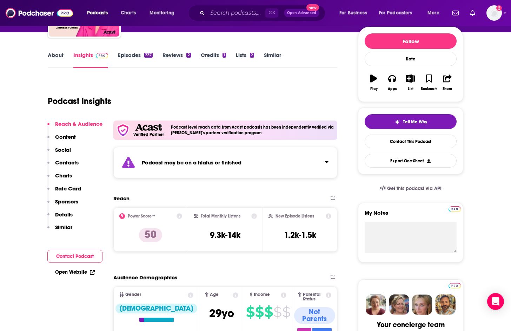
click at [135, 56] on link "Episodes 337" at bounding box center [135, 60] width 35 height 16
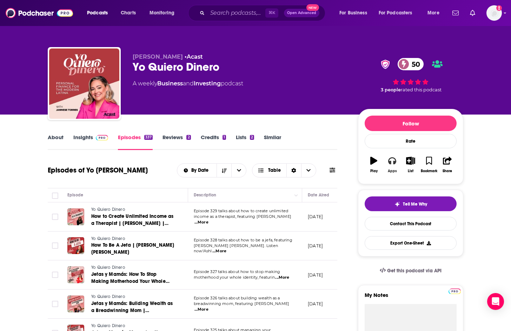
click at [392, 162] on icon "button" at bounding box center [392, 160] width 8 height 8
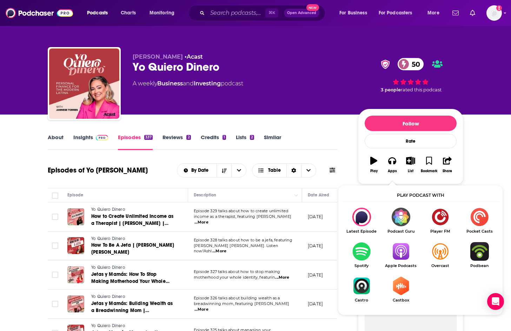
click at [396, 255] on img "Show Listen On dropdown" at bounding box center [400, 251] width 39 height 19
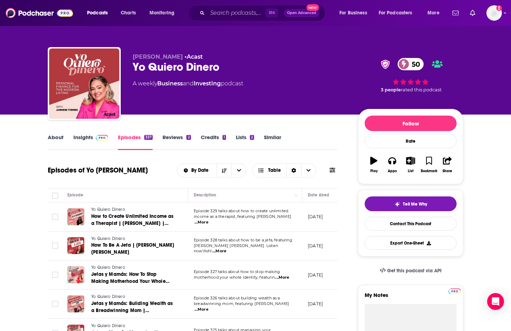
click at [87, 136] on link "Insights" at bounding box center [90, 142] width 35 height 16
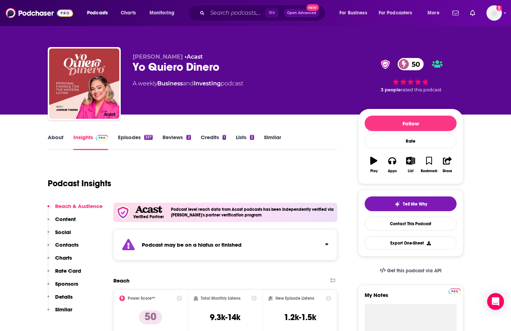
click at [329, 244] on div "Podcast may be on a hiatus or finished" at bounding box center [225, 244] width 224 height 31
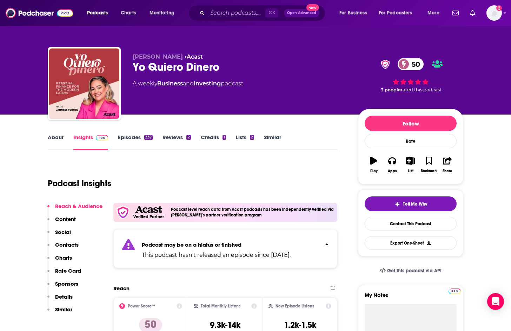
click at [327, 244] on icon "Click to expand status details" at bounding box center [326, 244] width 3 height 2
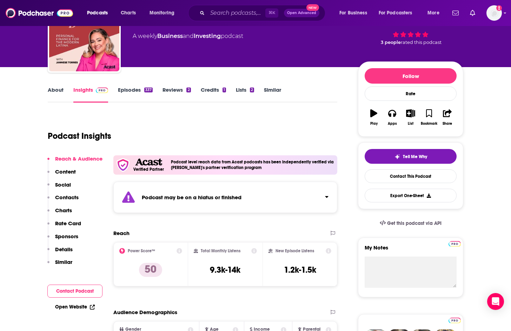
scroll to position [96, 0]
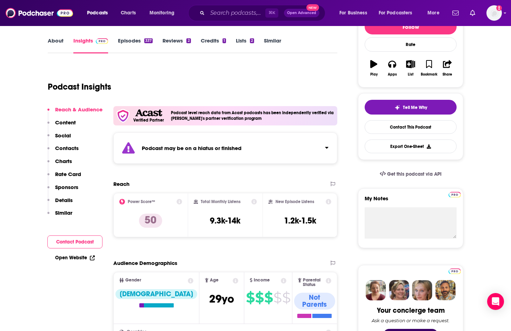
click at [198, 145] on strong "Podcast may be on a hiatus or finished" at bounding box center [192, 148] width 100 height 7
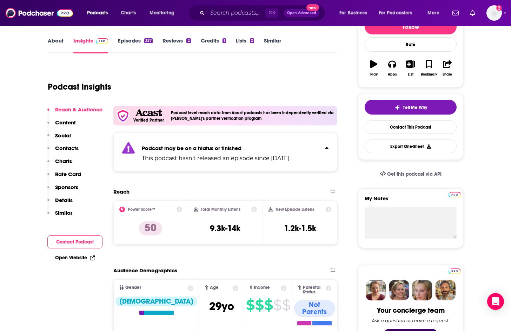
click at [198, 145] on strong "Podcast may be on a hiatus or finished" at bounding box center [192, 148] width 100 height 7
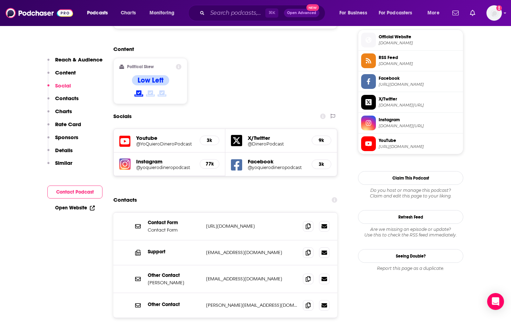
scroll to position [631, 0]
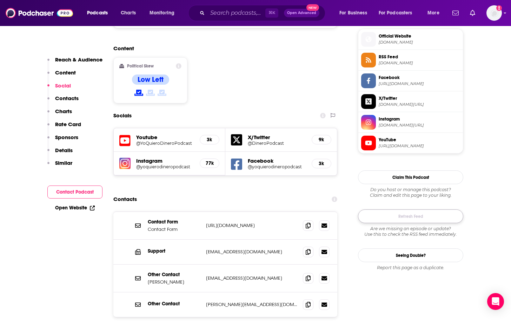
click at [440, 220] on button "Refresh Feed" at bounding box center [410, 216] width 105 height 14
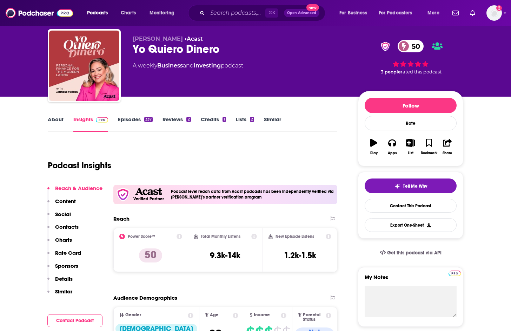
scroll to position [31, 0]
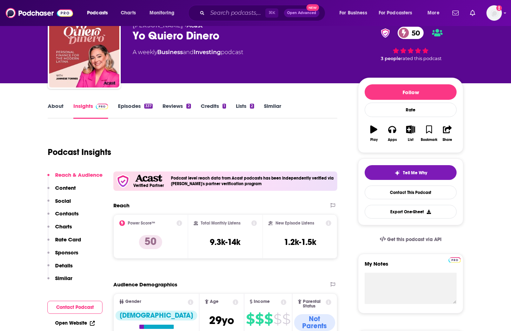
click at [144, 105] on div "337" at bounding box center [148, 106] width 8 height 5
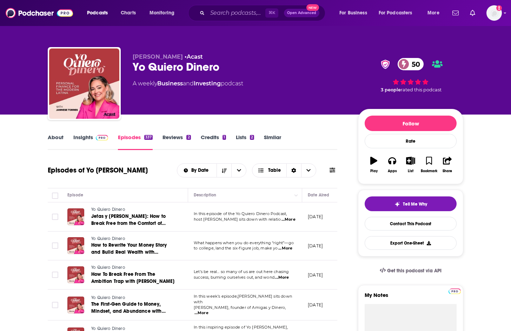
click at [89, 137] on link "Insights" at bounding box center [90, 142] width 35 height 16
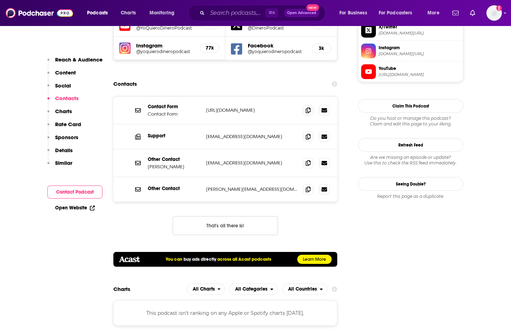
scroll to position [702, 0]
drag, startPoint x: 308, startPoint y: 139, endPoint x: 300, endPoint y: 139, distance: 7.7
click at [305, 184] on span at bounding box center [308, 189] width 11 height 11
click at [303, 131] on span at bounding box center [308, 136] width 11 height 11
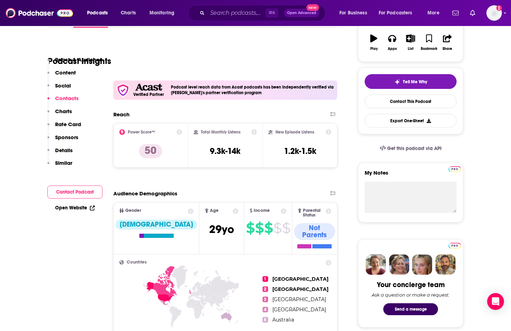
scroll to position [0, 0]
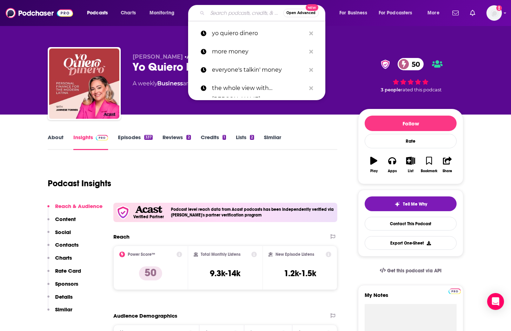
click at [245, 16] on input "Search podcasts, credits, & more..." at bounding box center [245, 12] width 76 height 11
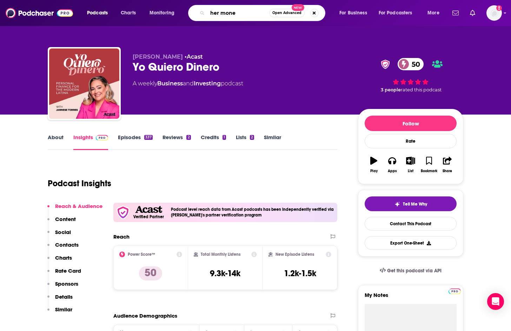
type input "her money"
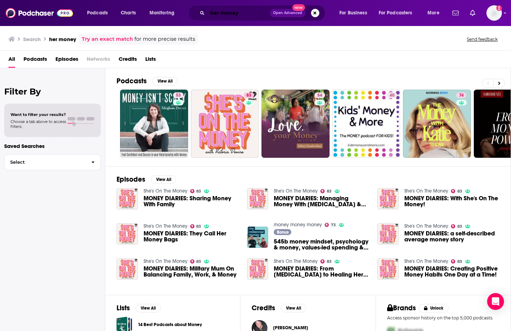
drag, startPoint x: 222, startPoint y: 13, endPoint x: 231, endPoint y: 12, distance: 9.2
click at [222, 13] on input "her money" at bounding box center [238, 12] width 62 height 11
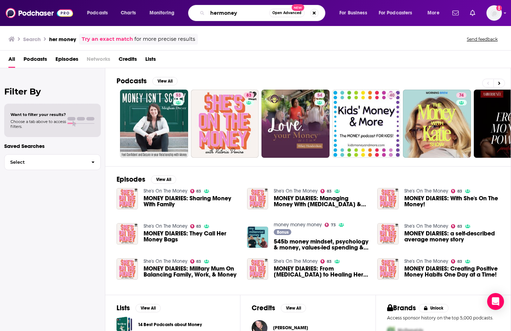
type input "hermoney"
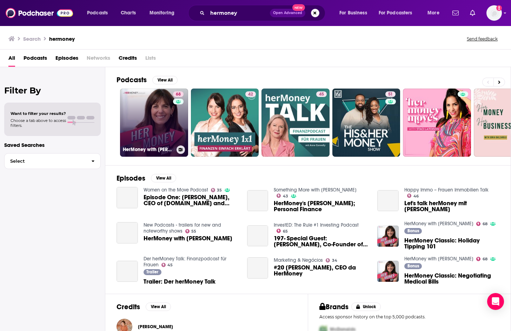
click at [155, 114] on link "68 HerMoney with [PERSON_NAME]" at bounding box center [154, 122] width 68 height 68
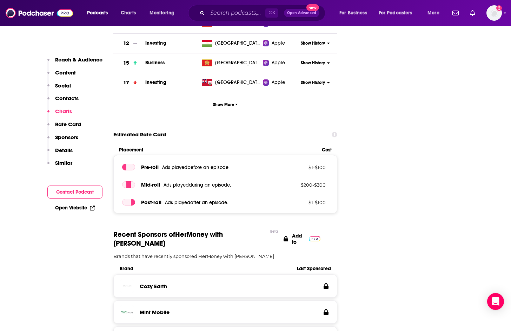
scroll to position [1022, 0]
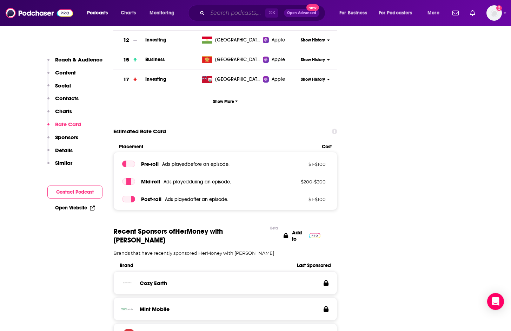
click at [232, 11] on input "Search podcasts, credits, & more..." at bounding box center [236, 12] width 58 height 11
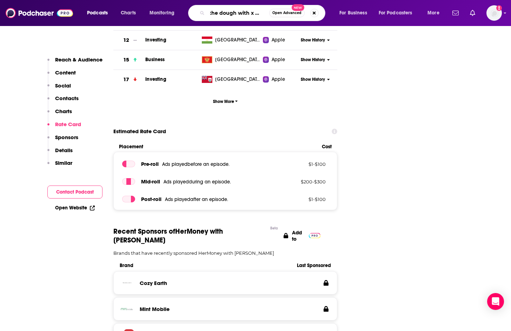
type input "the dough with x mayo"
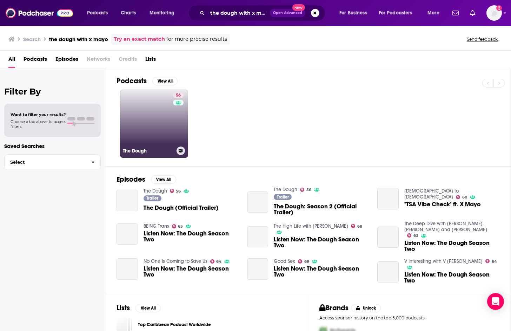
click at [149, 140] on link "56 The Dough" at bounding box center [154, 123] width 68 height 68
